Goal: Transaction & Acquisition: Purchase product/service

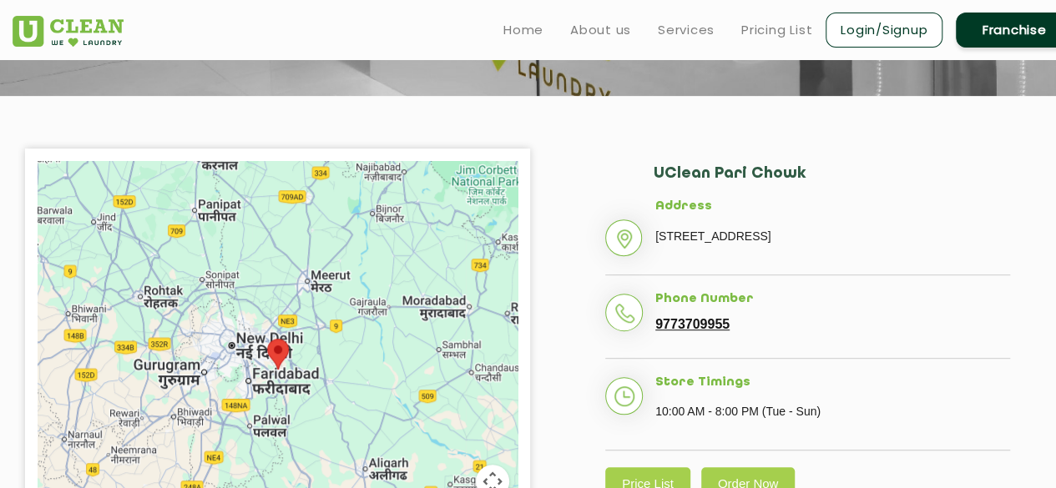
scroll to position [347, 0]
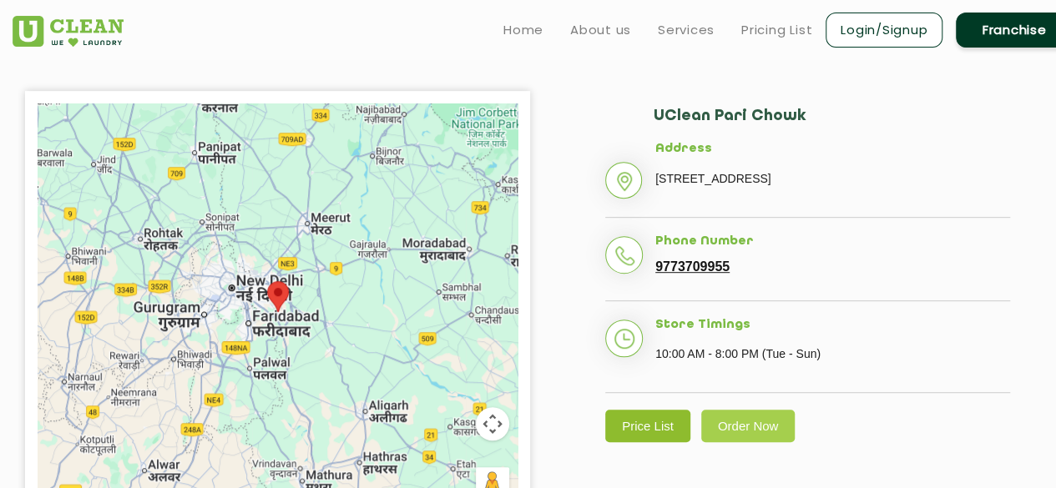
click at [635, 428] on link "Price List" at bounding box center [647, 426] width 85 height 33
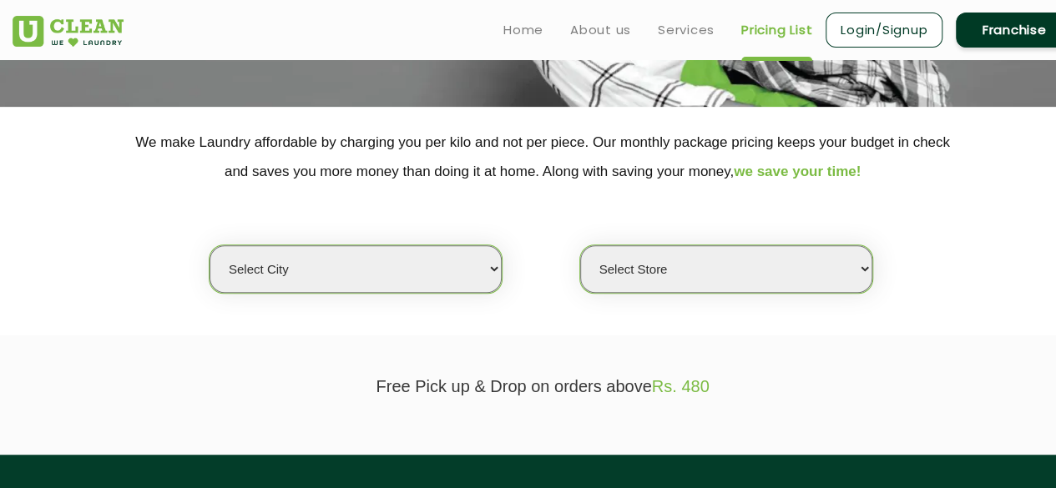
scroll to position [269, 0]
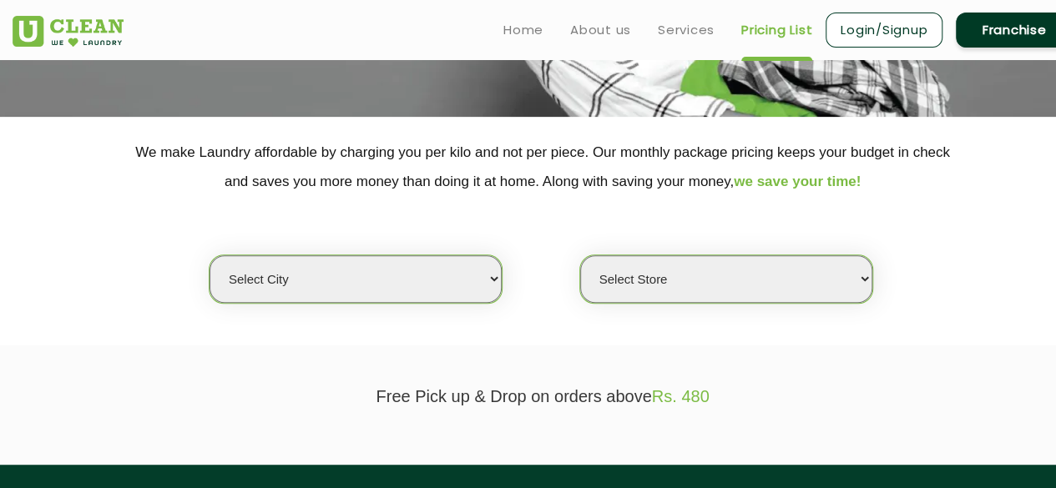
click at [493, 277] on select "Select city Aalo Abu Dhabi Agartala Agra Ahmedabad Akola Aligarh Alwar - UClean…" at bounding box center [356, 279] width 292 height 48
select select "116"
click at [210, 255] on select "Select city Aalo Abu Dhabi Agartala Agra Ahmedabad Akola Aligarh Alwar - UClean…" at bounding box center [356, 279] width 292 height 48
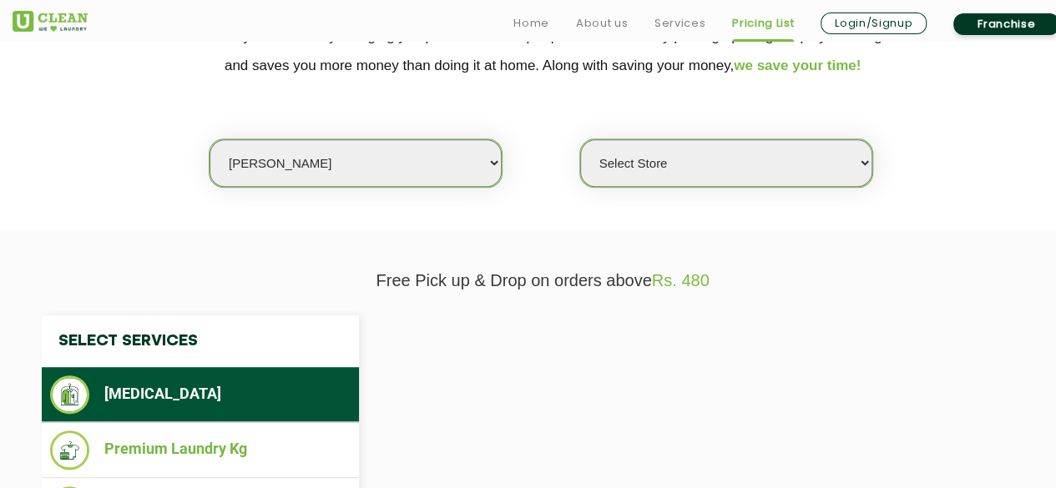
scroll to position [393, 0]
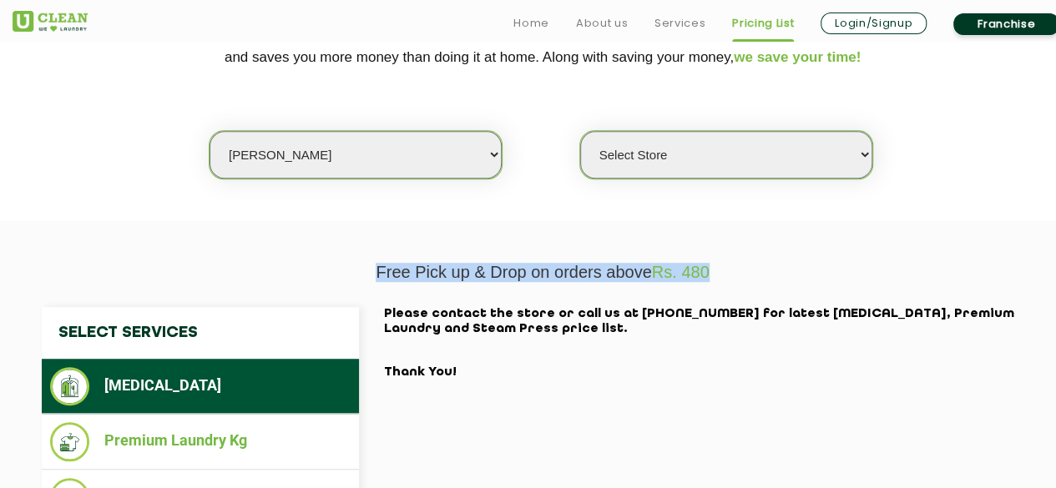
drag, startPoint x: 725, startPoint y: 273, endPoint x: 376, endPoint y: 266, distance: 349.1
click at [376, 266] on p "Free Pick up & Drop on orders above Rs. 480" at bounding box center [543, 272] width 1060 height 19
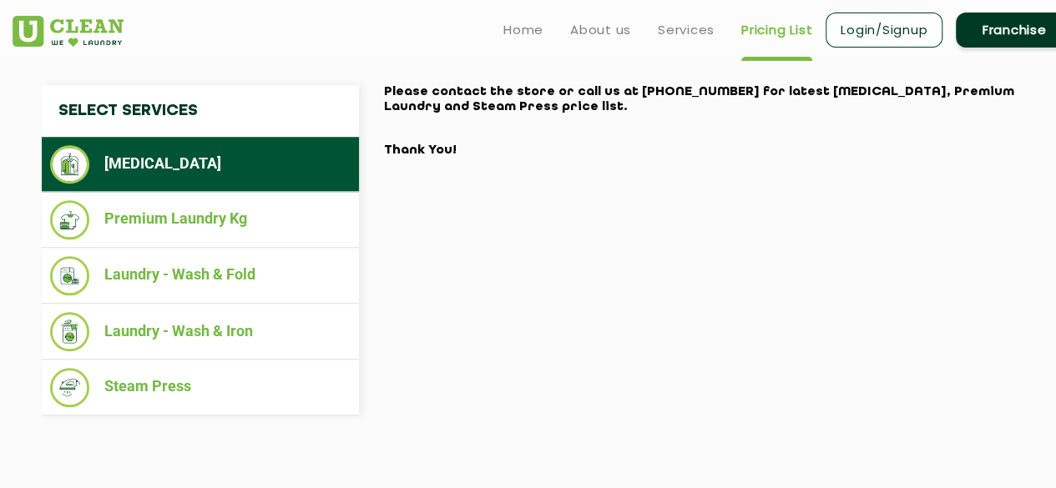
scroll to position [613, 0]
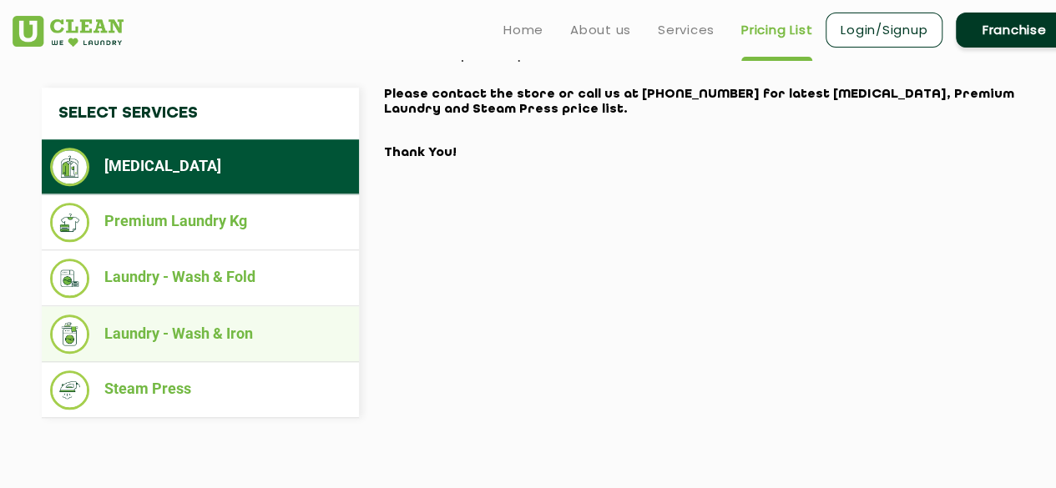
click at [220, 334] on li "Laundry - Wash & Iron" at bounding box center [200, 334] width 301 height 39
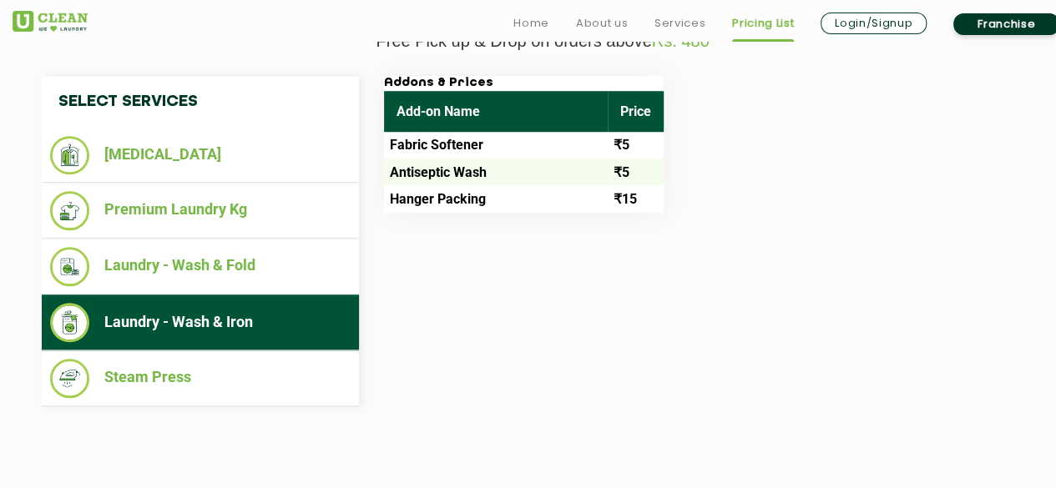
scroll to position [626, 0]
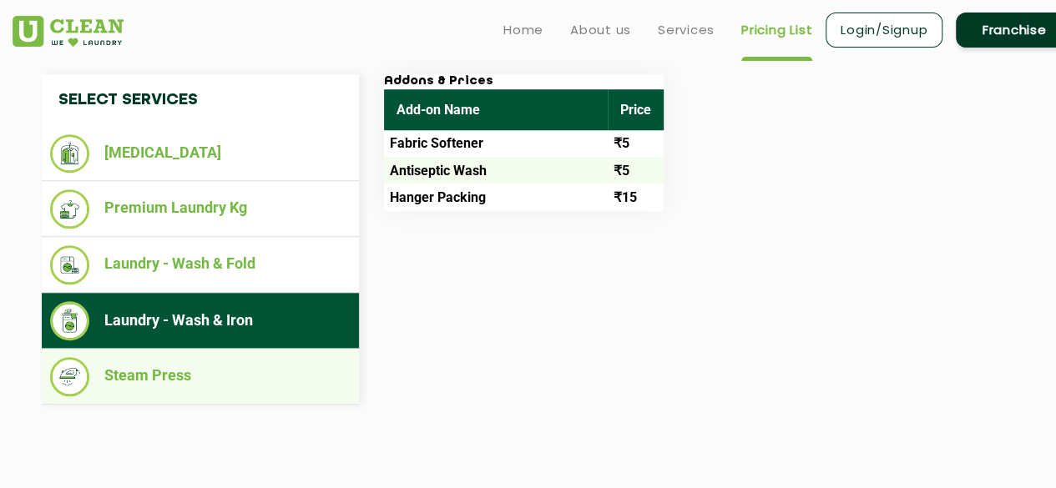
click at [297, 386] on li "Steam Press" at bounding box center [200, 376] width 301 height 39
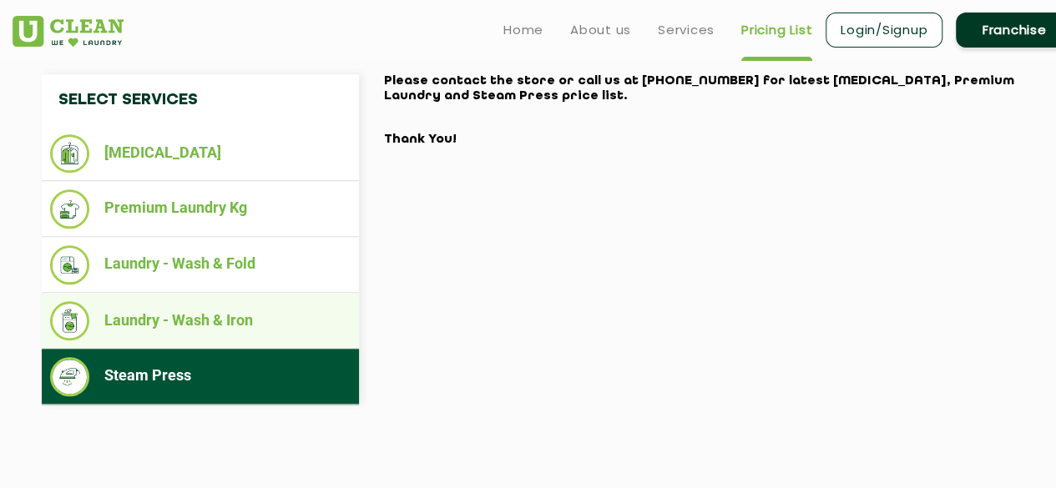
click at [273, 337] on ul "Laundry - Wash & Iron" at bounding box center [200, 321] width 317 height 56
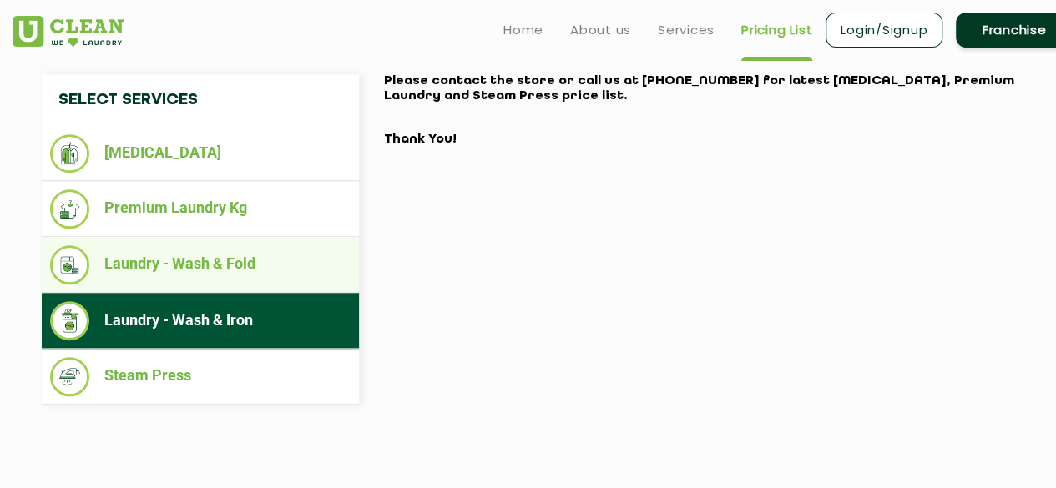
click at [239, 270] on li "Laundry - Wash & Fold" at bounding box center [200, 264] width 301 height 39
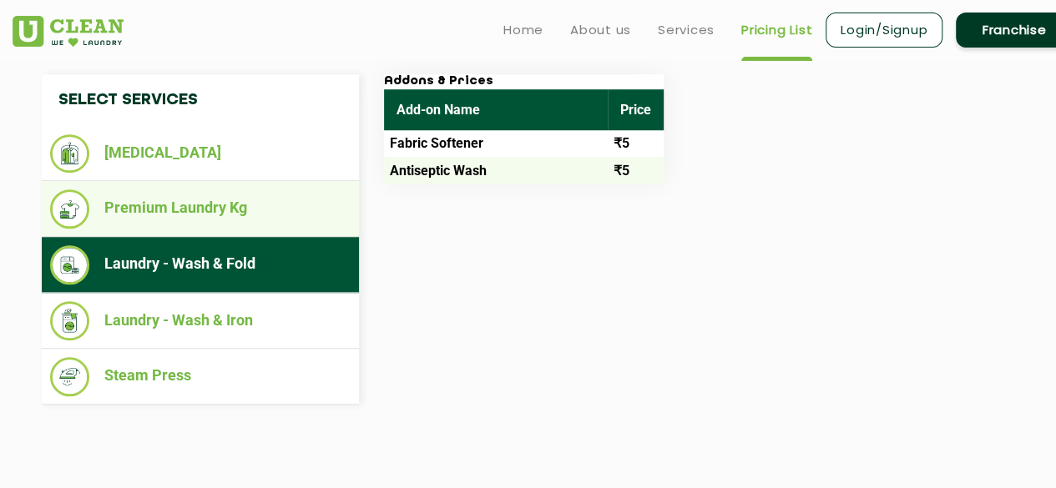
click at [232, 226] on ul "Premium Laundry Kg" at bounding box center [200, 209] width 317 height 56
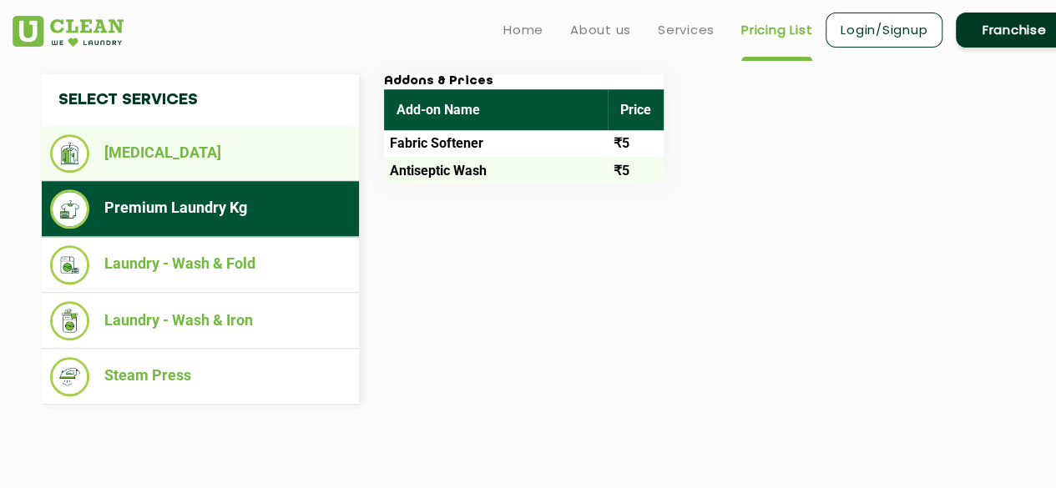
click at [215, 169] on li "[MEDICAL_DATA]" at bounding box center [200, 153] width 301 height 38
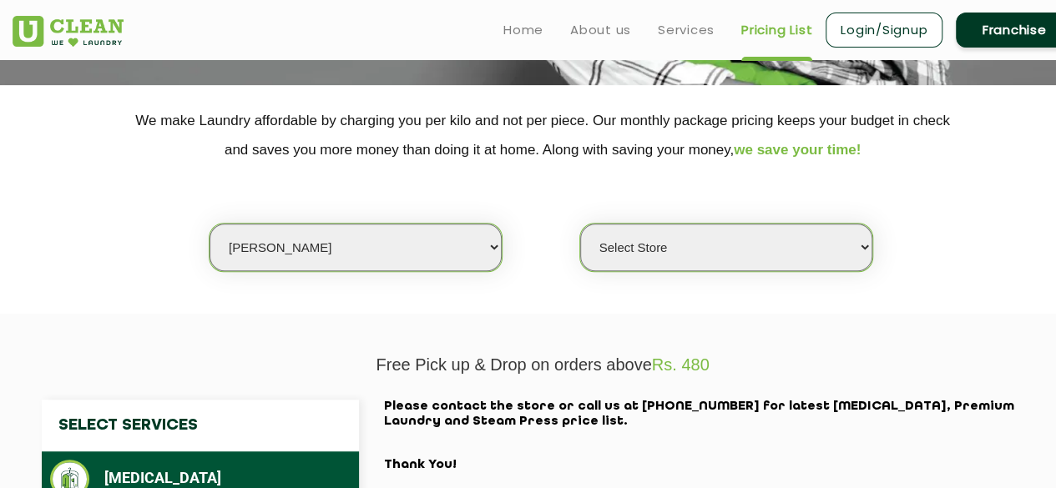
scroll to position [234, 0]
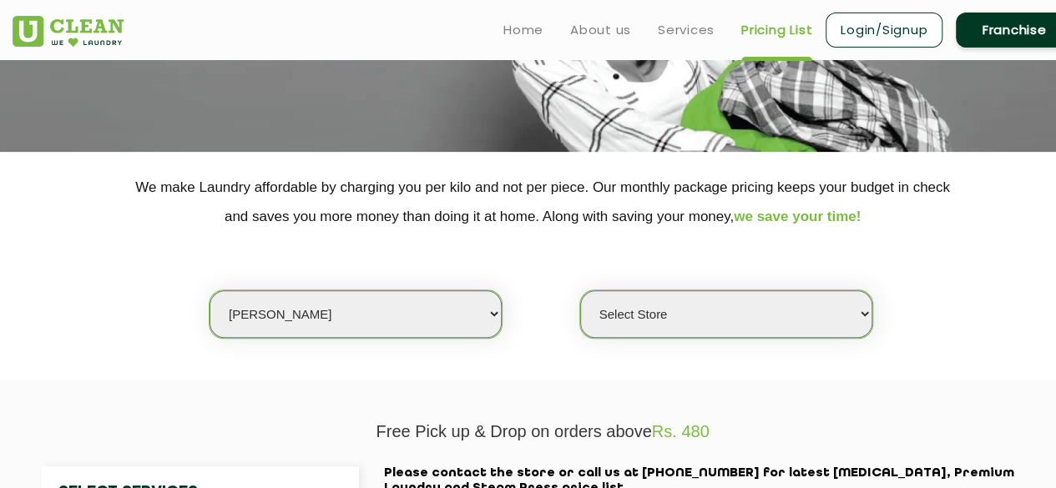
click at [751, 309] on select "Select Store" at bounding box center [726, 315] width 292 height 48
click at [863, 318] on select "Select Store" at bounding box center [726, 315] width 292 height 48
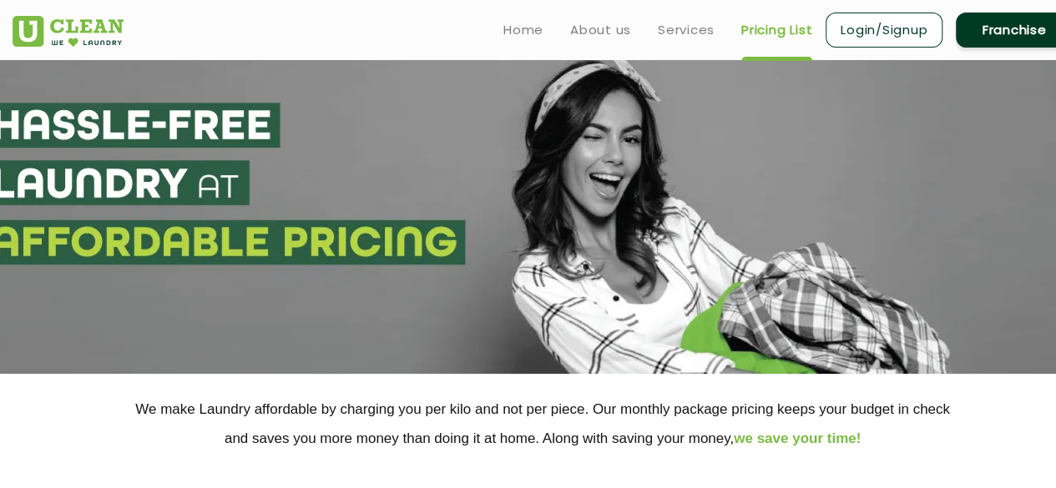
scroll to position [8, 0]
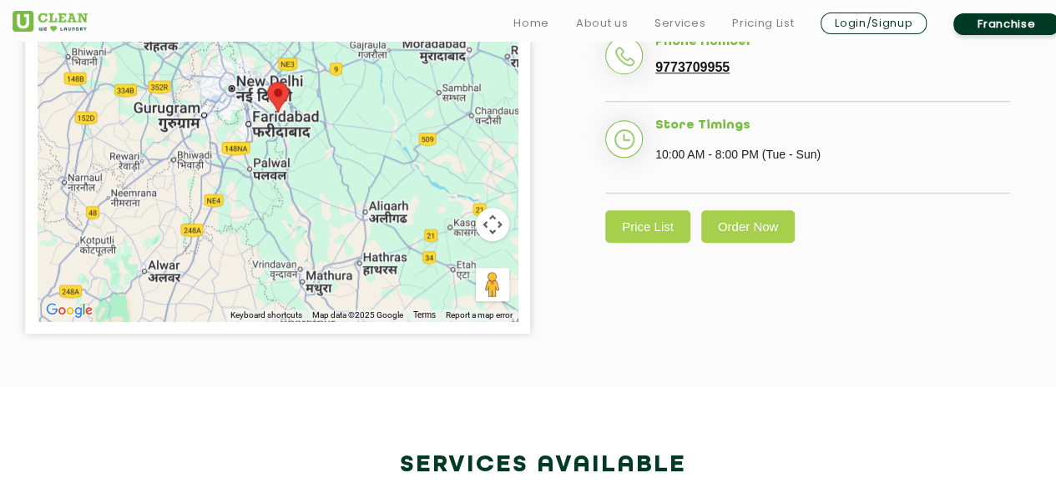
scroll to position [549, 0]
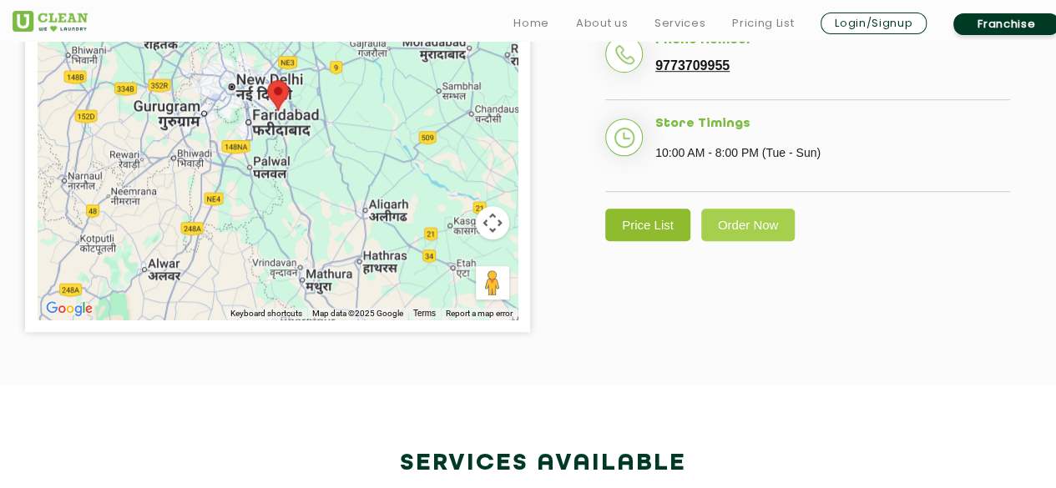
click at [657, 221] on link "Price List" at bounding box center [647, 225] width 85 height 33
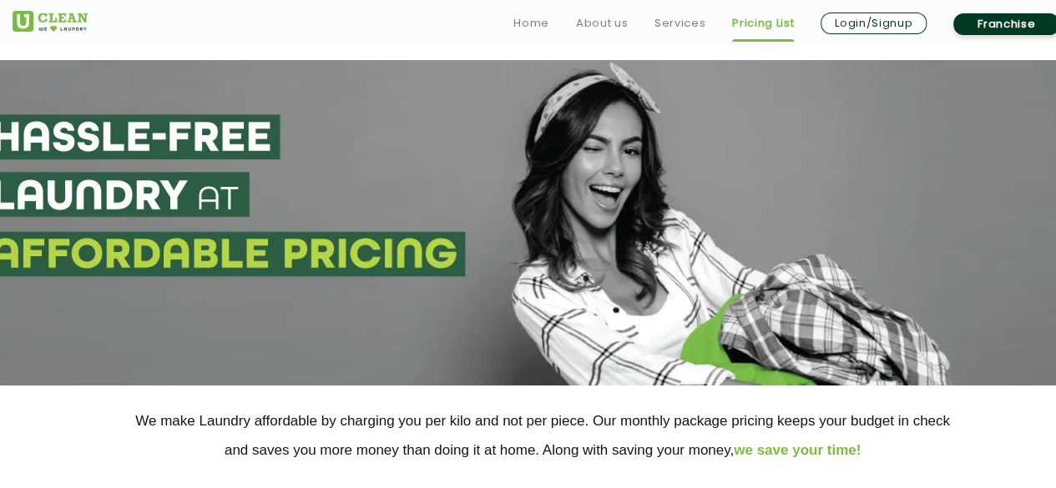
scroll to position [249, 0]
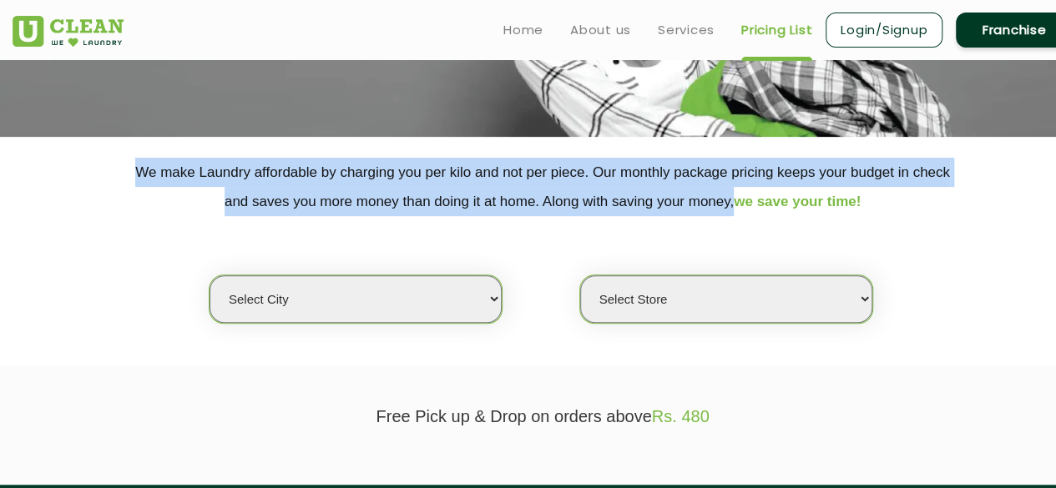
drag, startPoint x: 141, startPoint y: 170, endPoint x: 727, endPoint y: 202, distance: 587.0
click at [727, 202] on p "We make Laundry affordable by charging you per kilo and not per piece. Our mont…" at bounding box center [543, 187] width 1060 height 58
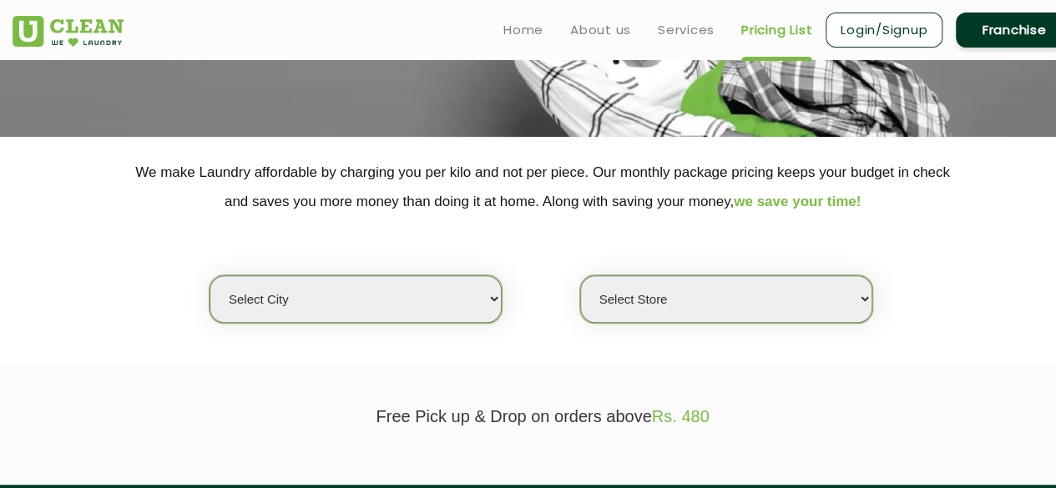
click at [736, 230] on div "Select city Aalo Abu Dhabi Agartala Agra Ahmedabad Akola Aligarh Alwar - UClean…" at bounding box center [542, 270] width 1085 height 108
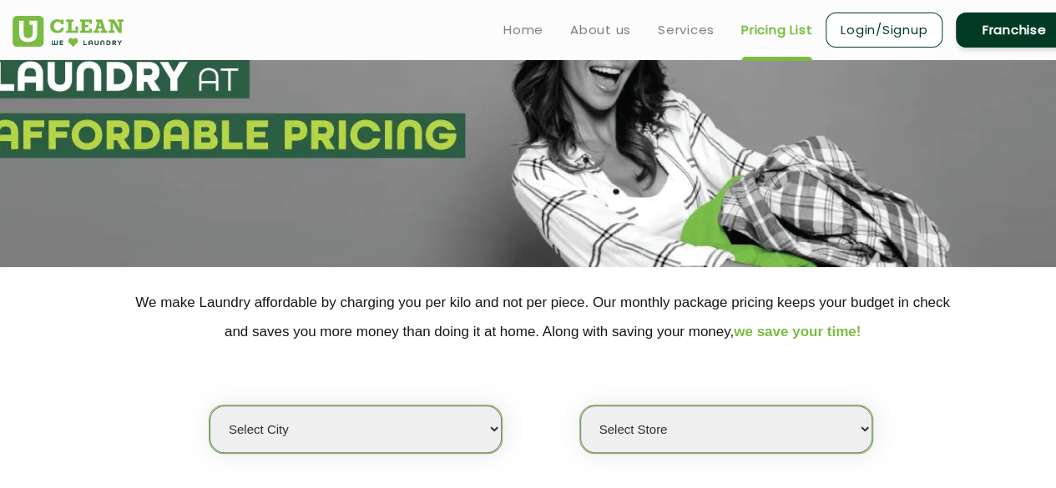
scroll to position [0, 0]
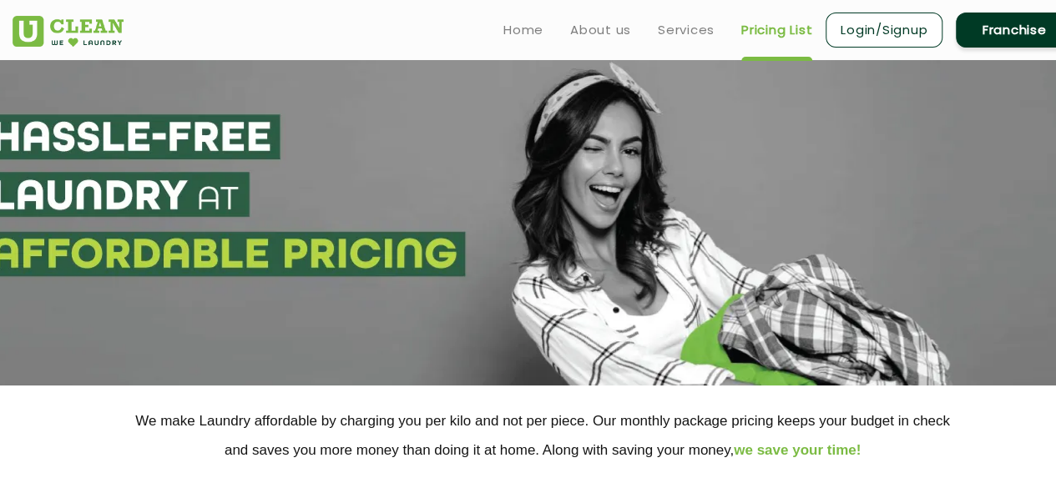
click at [882, 41] on link "Login/Signup" at bounding box center [884, 30] width 117 height 35
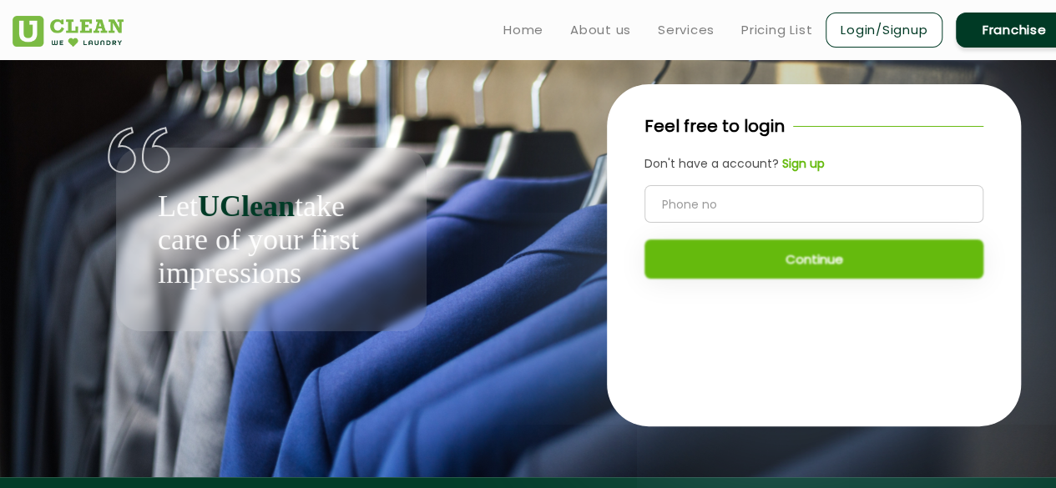
click at [745, 190] on input "tel" at bounding box center [814, 204] width 339 height 38
type input "7210881668"
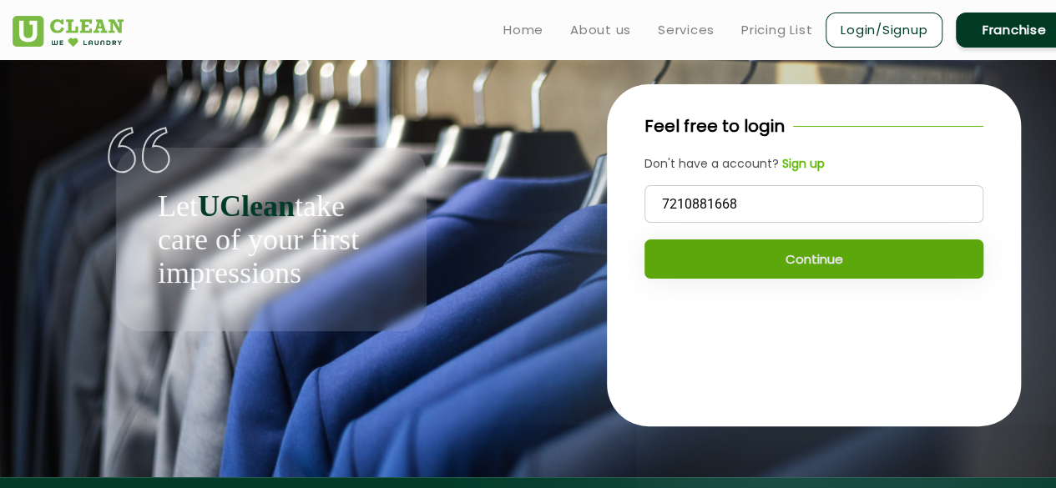
click at [786, 265] on button "Continue" at bounding box center [814, 259] width 339 height 39
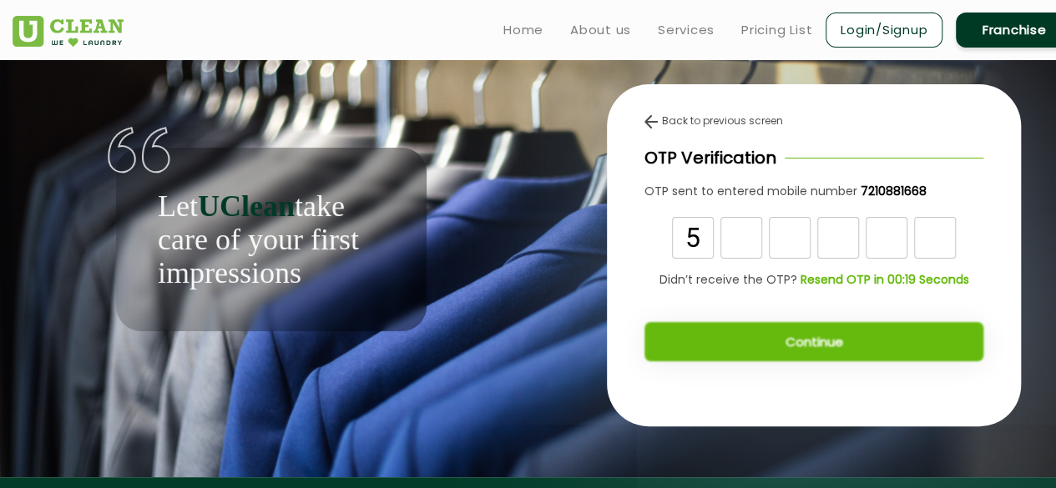
type input "5"
type input "4"
type input "2"
type input "3"
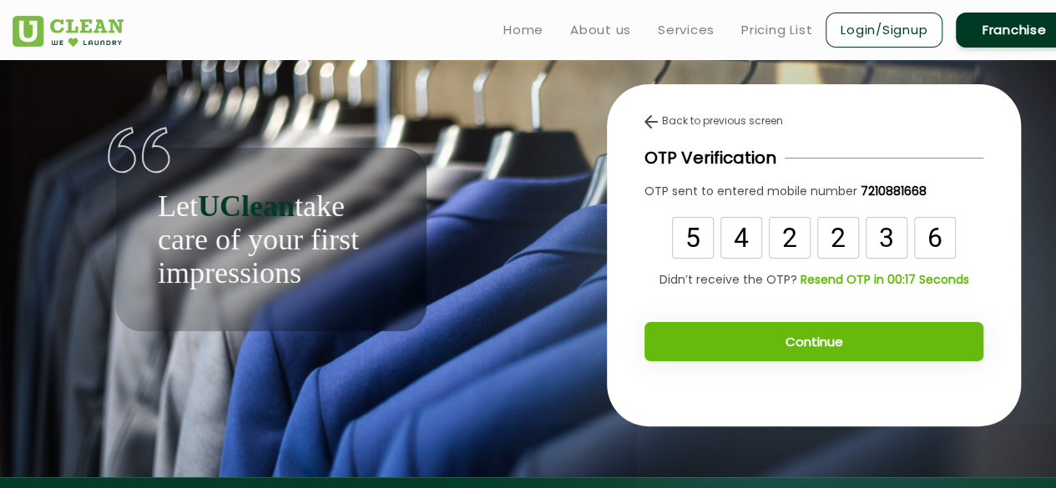
type input "6"
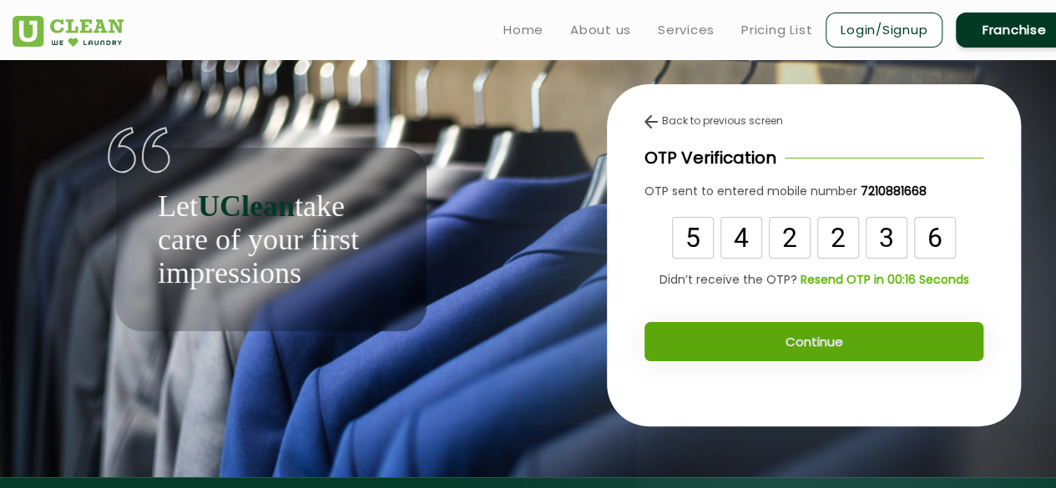
click at [803, 333] on button "Continue" at bounding box center [814, 341] width 339 height 39
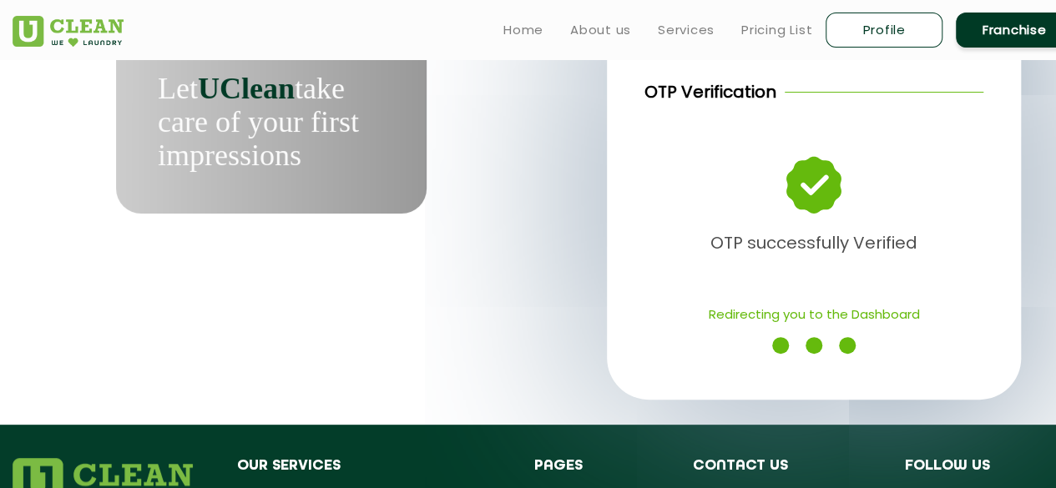
scroll to position [116, 0]
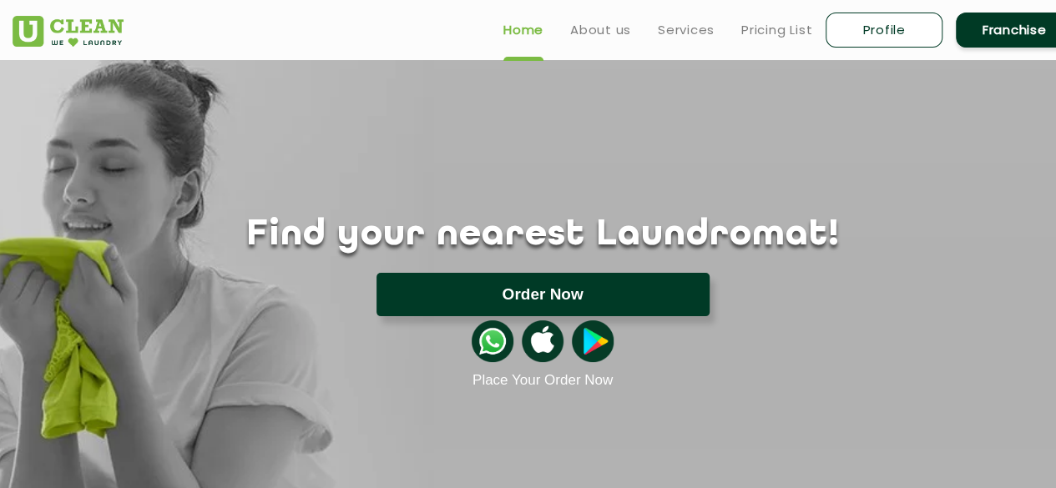
click at [574, 274] on button "Order Now" at bounding box center [543, 294] width 333 height 43
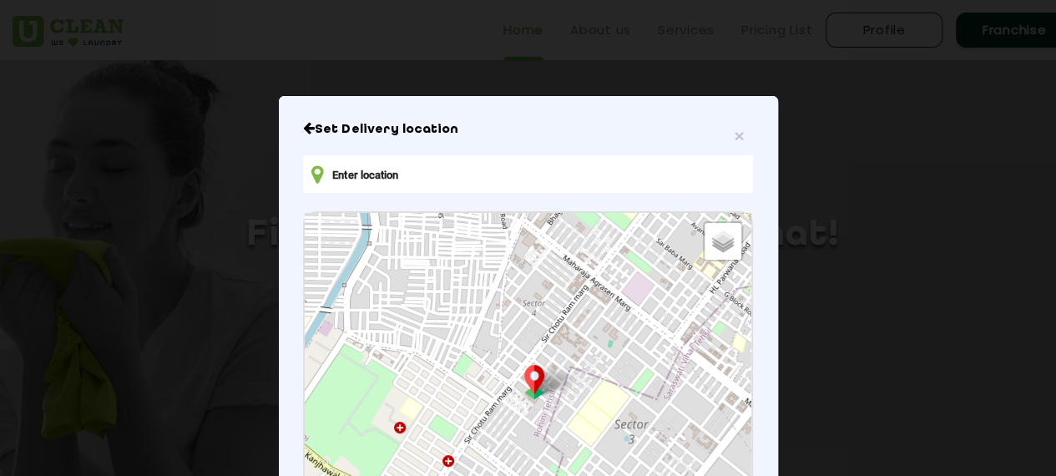
type input "G969+H69, Asgerpur, Sector 131, Shahpur Govardhanpur Bangar, Noida, Uttar Prade…"
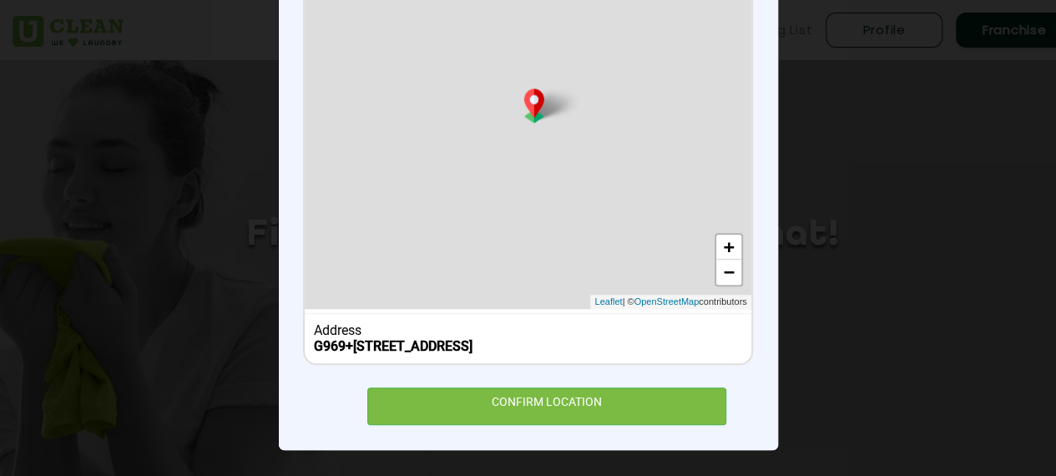
scroll to position [292, 0]
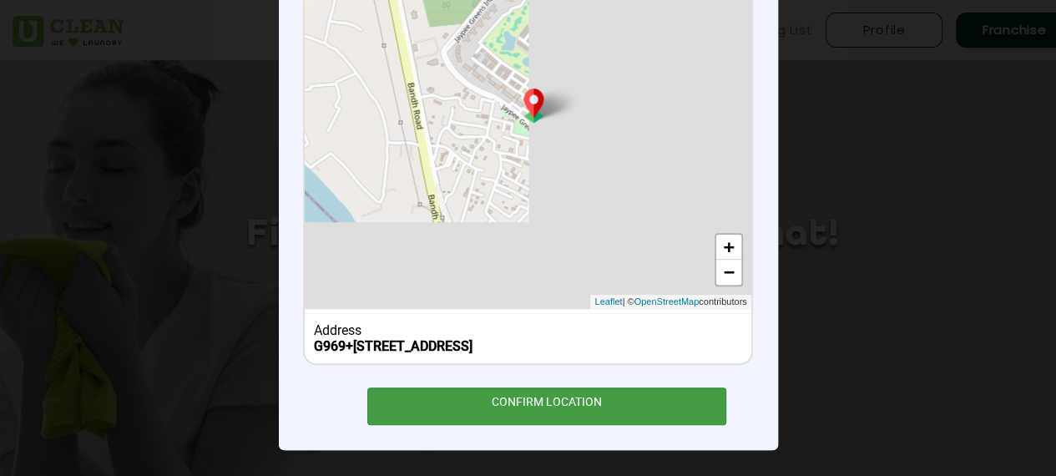
click at [559, 403] on div "CONFIRM LOCATION" at bounding box center [547, 406] width 360 height 38
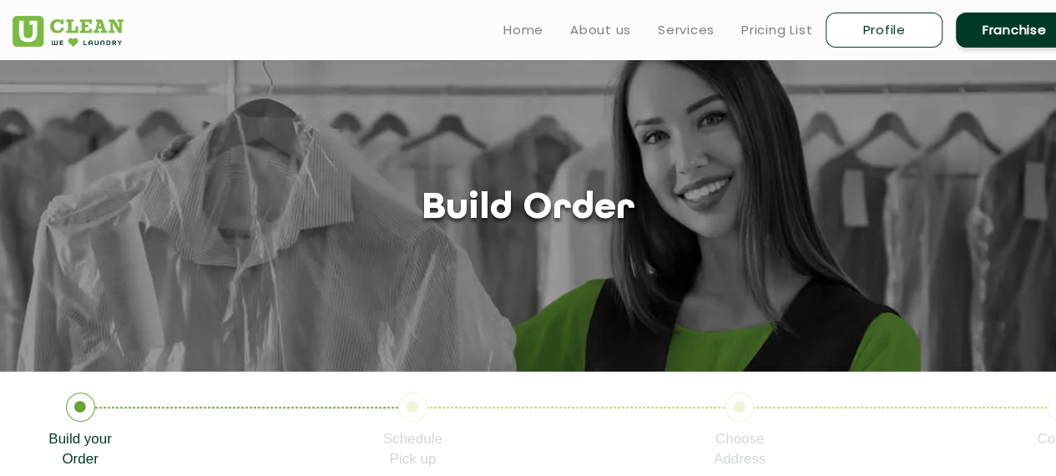
scroll to position [15, 0]
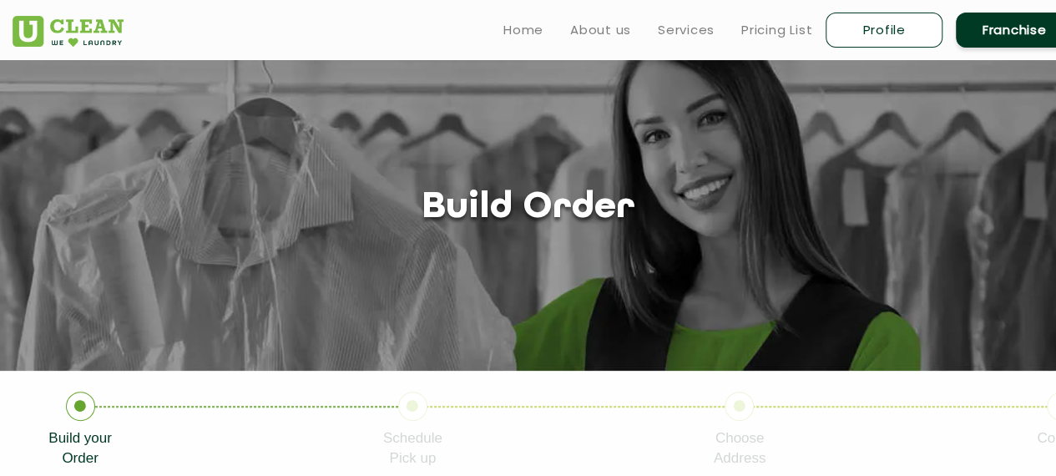
click at [68, 18] on img at bounding box center [68, 31] width 111 height 31
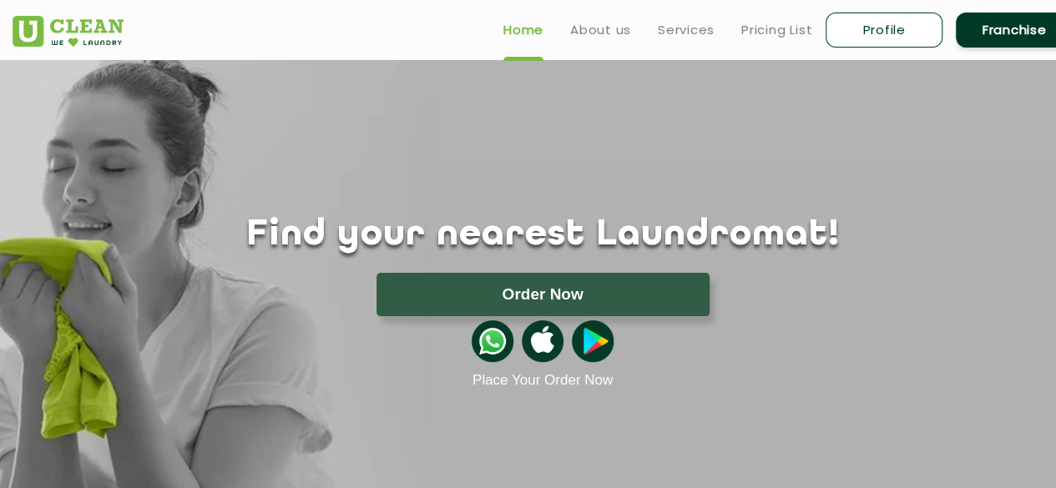
scroll to position [17, 0]
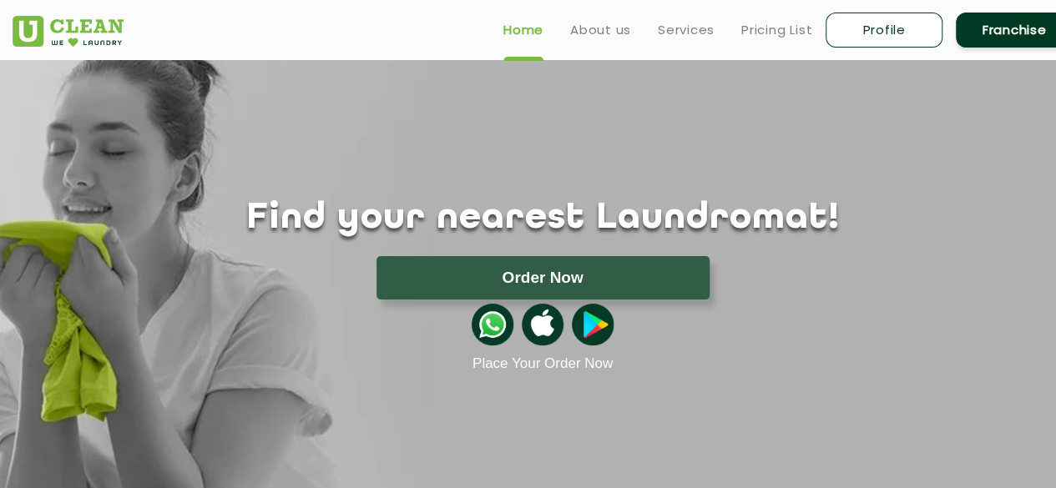
click at [486, 329] on img at bounding box center [493, 325] width 42 height 42
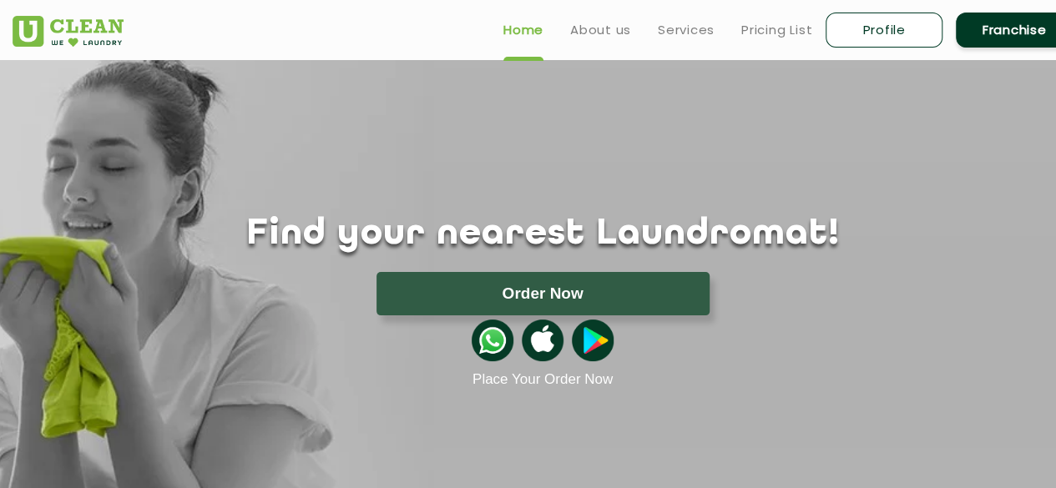
scroll to position [0, 0]
click at [589, 45] on ul "Home About us Services Pricing List Profile Franchise" at bounding box center [781, 29] width 583 height 39
click at [600, 33] on link "About us" at bounding box center [600, 30] width 61 height 20
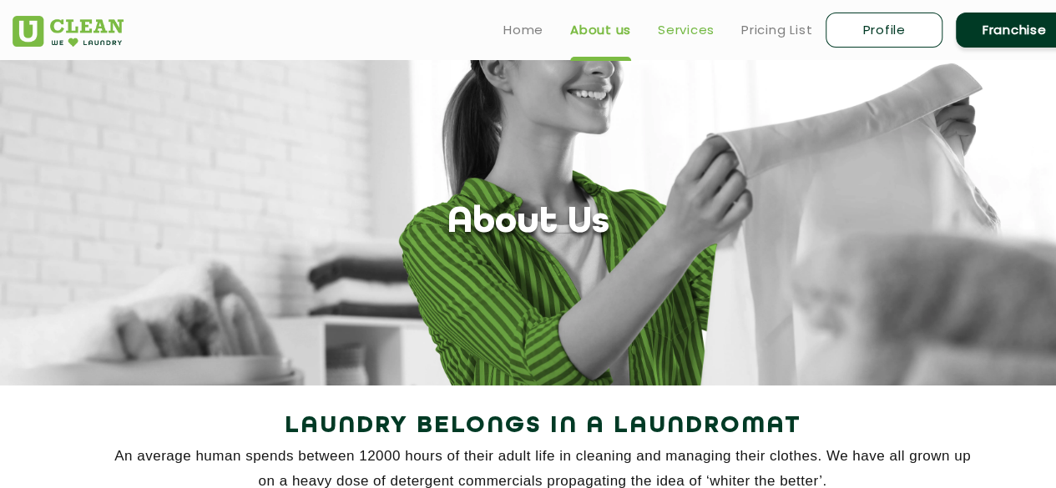
click at [699, 24] on link "Services" at bounding box center [686, 30] width 57 height 20
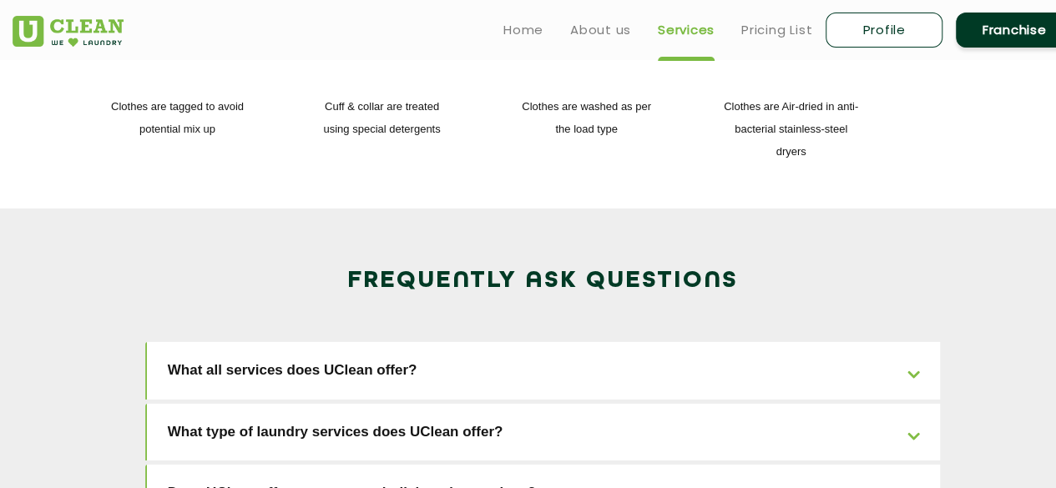
scroll to position [2435, 0]
click at [924, 342] on link "What all services does UClean offer?" at bounding box center [544, 371] width 794 height 58
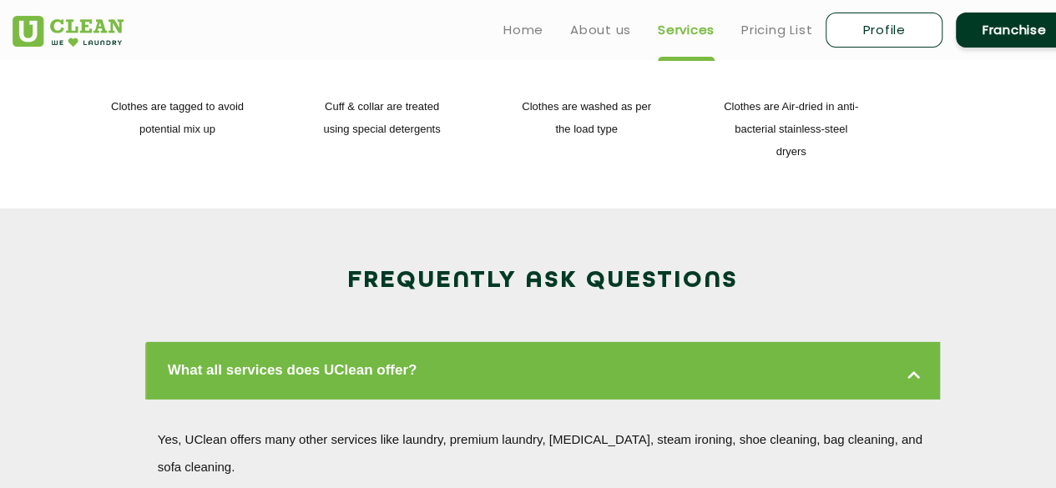
click at [908, 342] on link "What all services does UClean offer?" at bounding box center [544, 371] width 794 height 58
click at [914, 342] on link "What all services does UClean offer?" at bounding box center [544, 371] width 794 height 58
click at [913, 342] on link "What all services does UClean offer?" at bounding box center [544, 371] width 794 height 58
click at [874, 342] on link "What all services does UClean offer?" at bounding box center [544, 371] width 794 height 58
click at [896, 267] on h2 "Frequently Ask Questions" at bounding box center [543, 281] width 1060 height 28
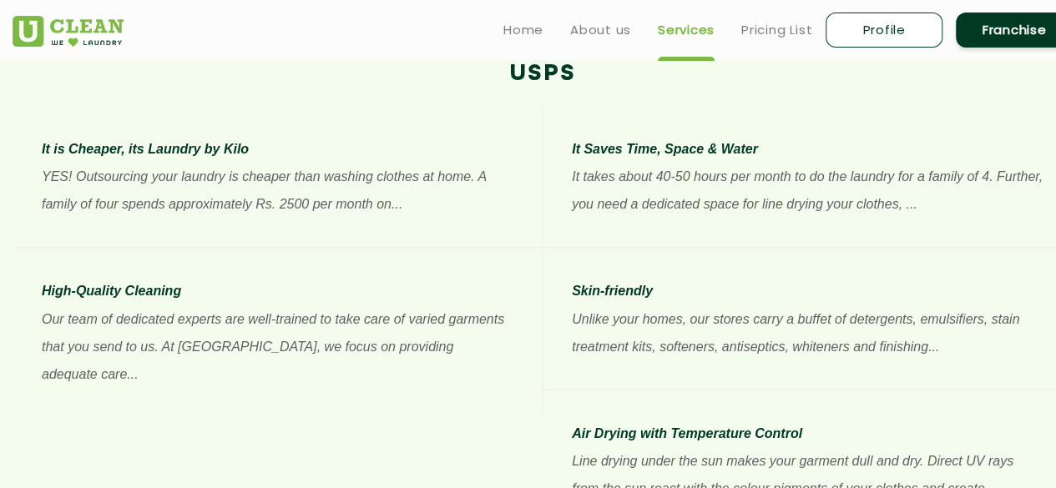
scroll to position [1282, 0]
